Goal: Answer question/provide support

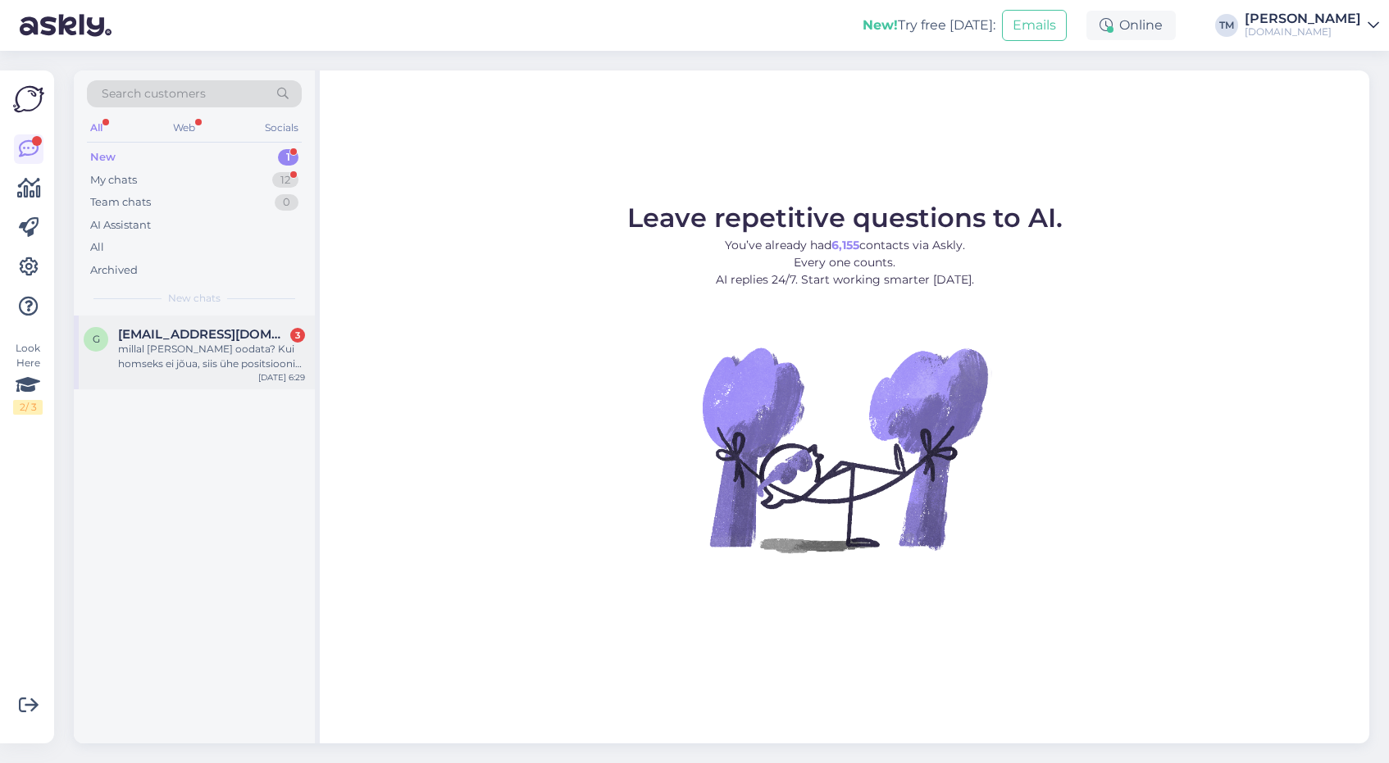
click at [181, 362] on div "millal [PERSON_NAME] oodata? Kui homseks ei jõua, siis ühe positsioonist soovik…" at bounding box center [211, 357] width 187 height 30
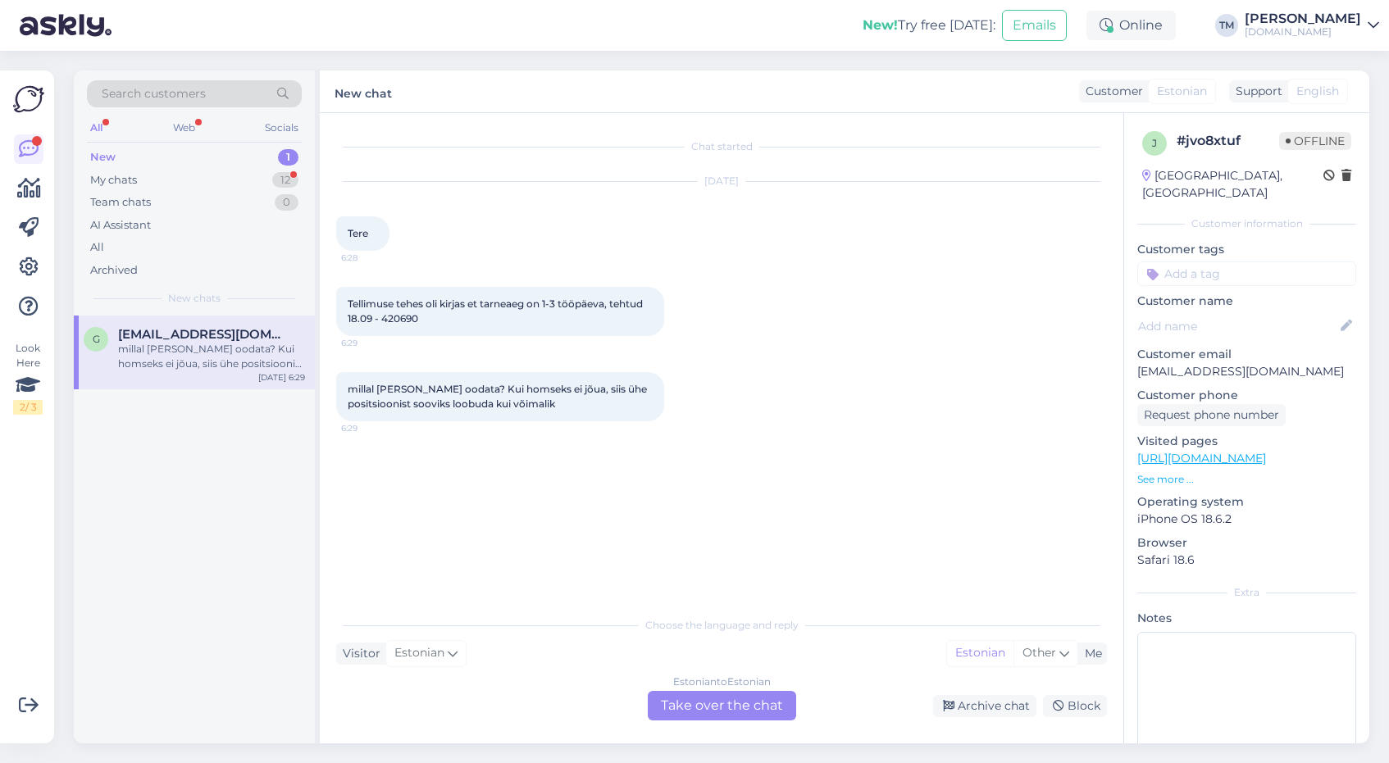
click at [402, 322] on span "Tellimuse tehes oli kirjas et tarneaeg on 1-3 tööpäeva, tehtud 18.09 - 420690" at bounding box center [497, 311] width 298 height 27
copy div "420690 6:29"
click at [729, 715] on div "Estonian to Estonian Take over the chat" at bounding box center [722, 706] width 148 height 30
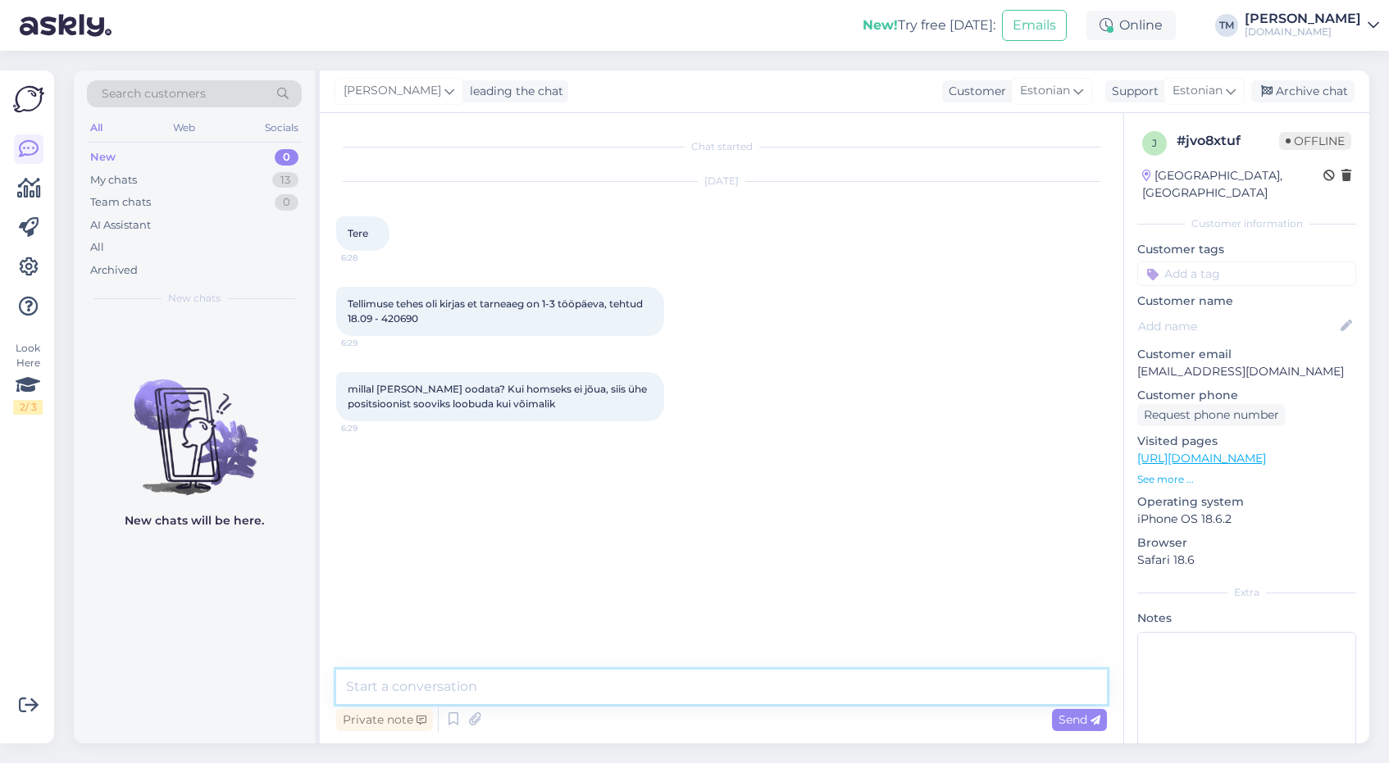
click at [615, 682] on textarea at bounding box center [721, 687] width 771 height 34
type textarea "Tere!"
